Goal: Navigation & Orientation: Go to known website

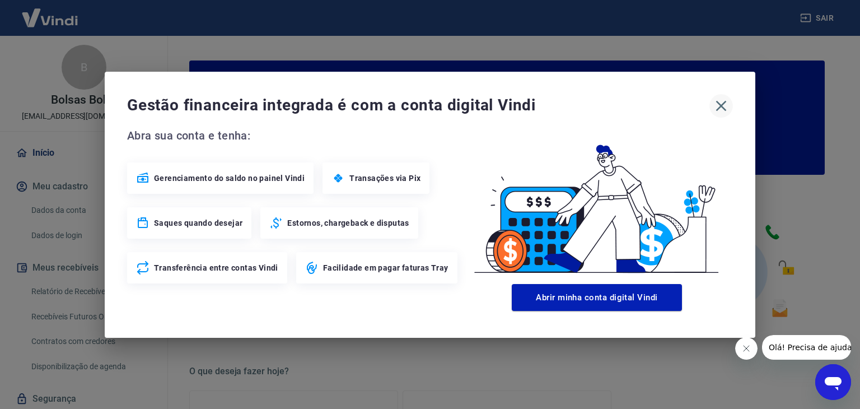
click at [717, 104] on icon "button" at bounding box center [721, 106] width 18 height 18
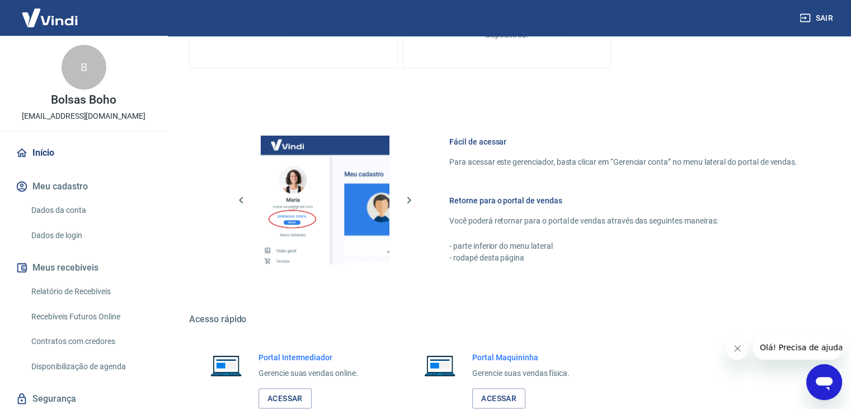
scroll to position [591, 0]
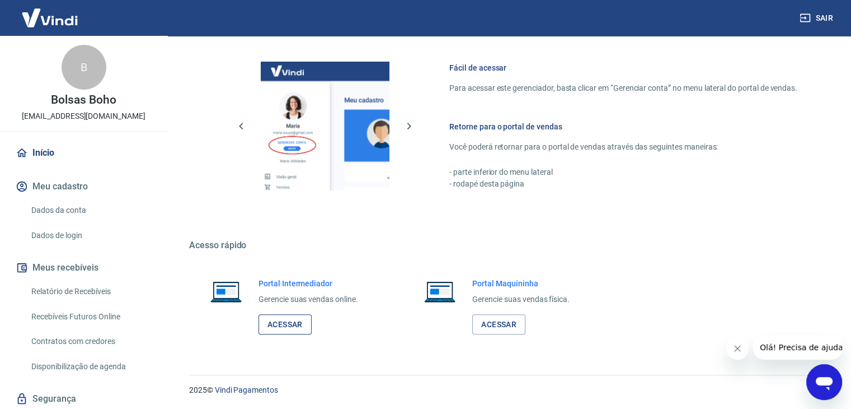
click at [291, 329] on link "Acessar" at bounding box center [285, 324] width 53 height 21
